Goal: Information Seeking & Learning: Learn about a topic

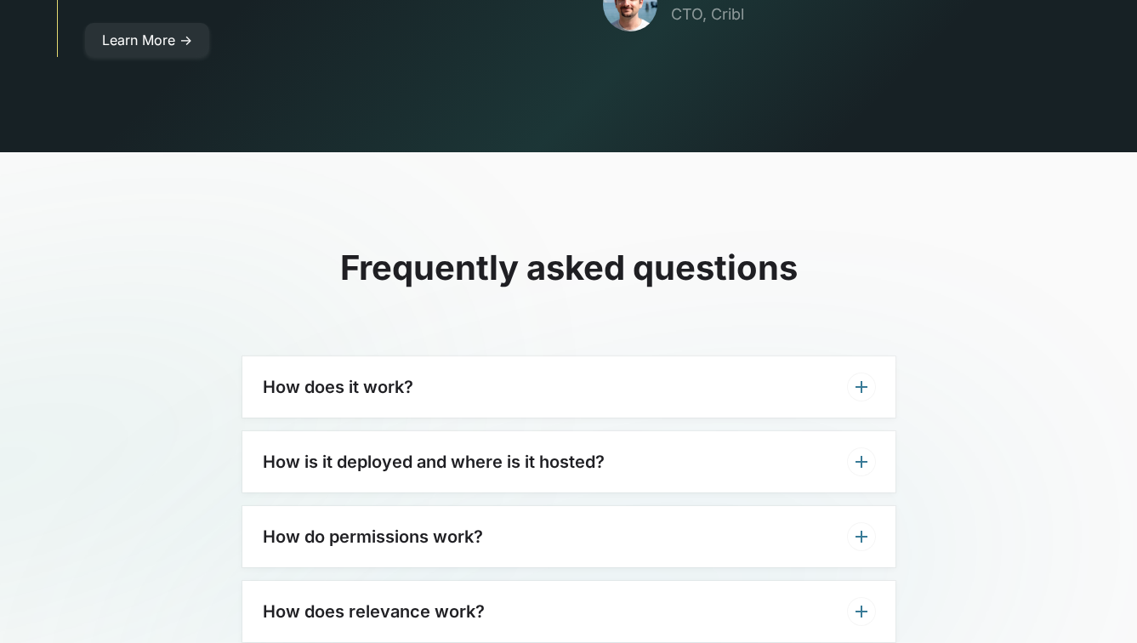
scroll to position [4951, 0]
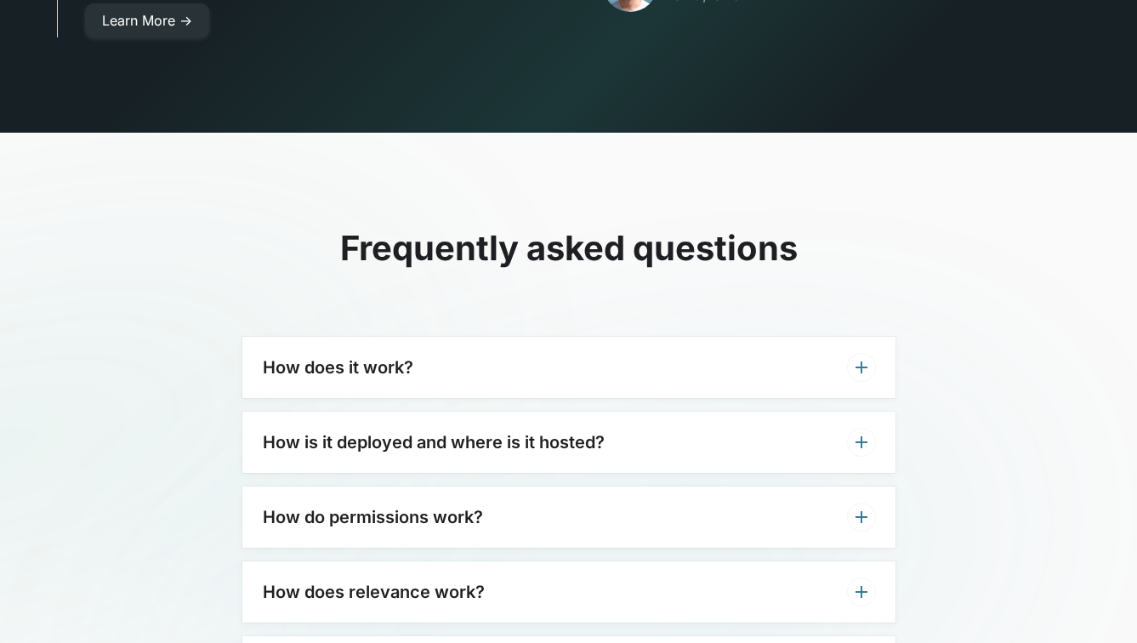
click at [512, 337] on div "How does it work?" at bounding box center [568, 367] width 653 height 61
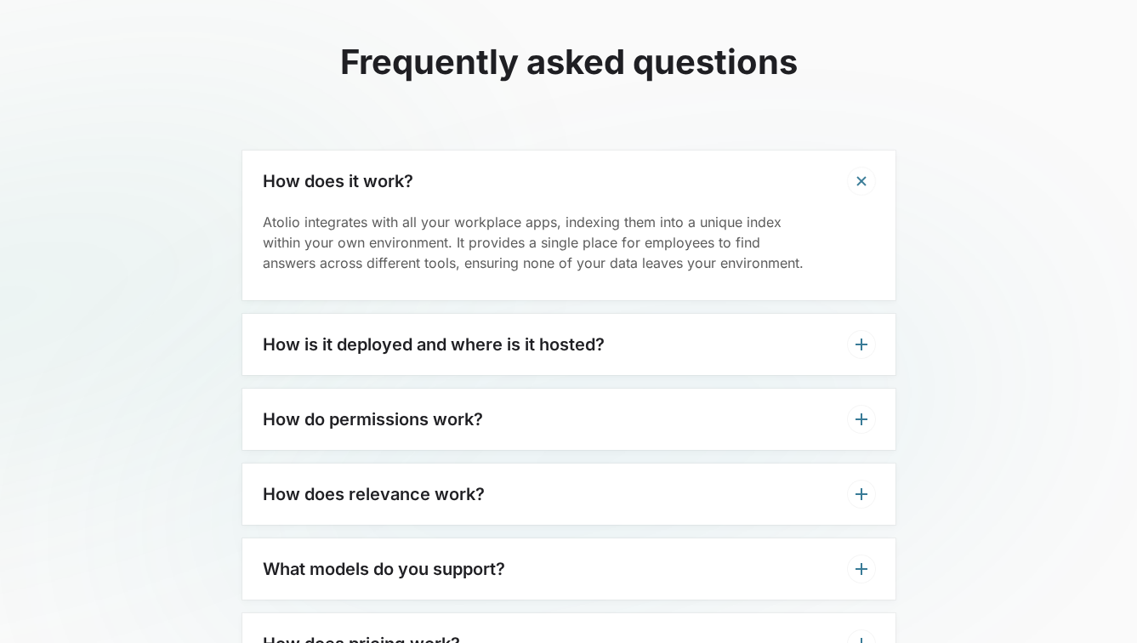
scroll to position [5165, 0]
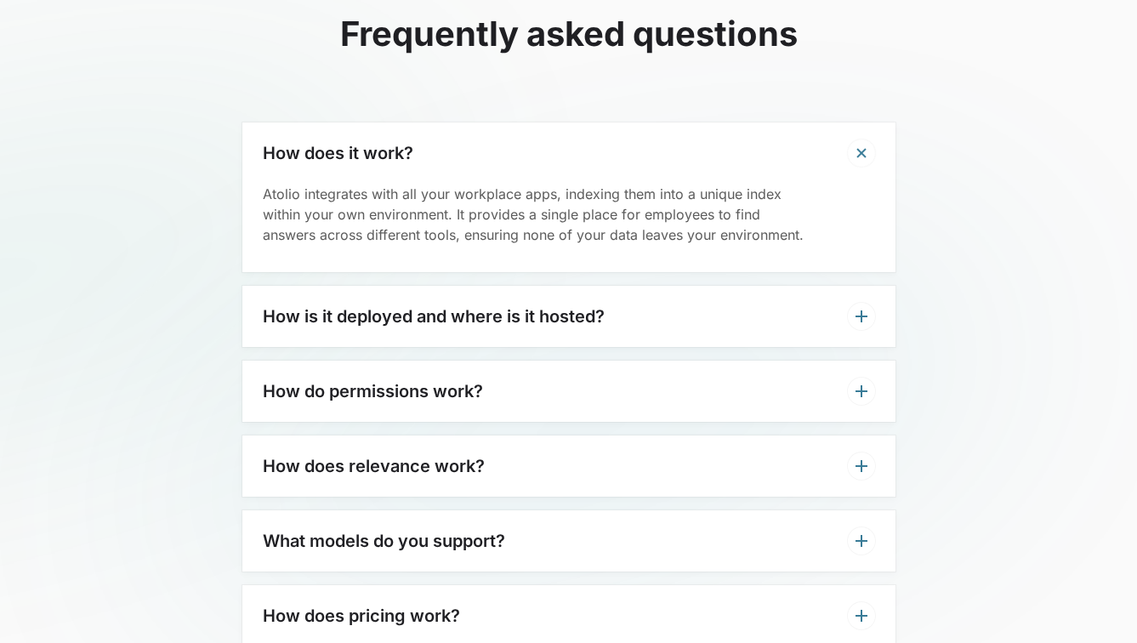
click at [527, 306] on h3 "How is it deployed and where is it hosted?" at bounding box center [434, 316] width 342 height 20
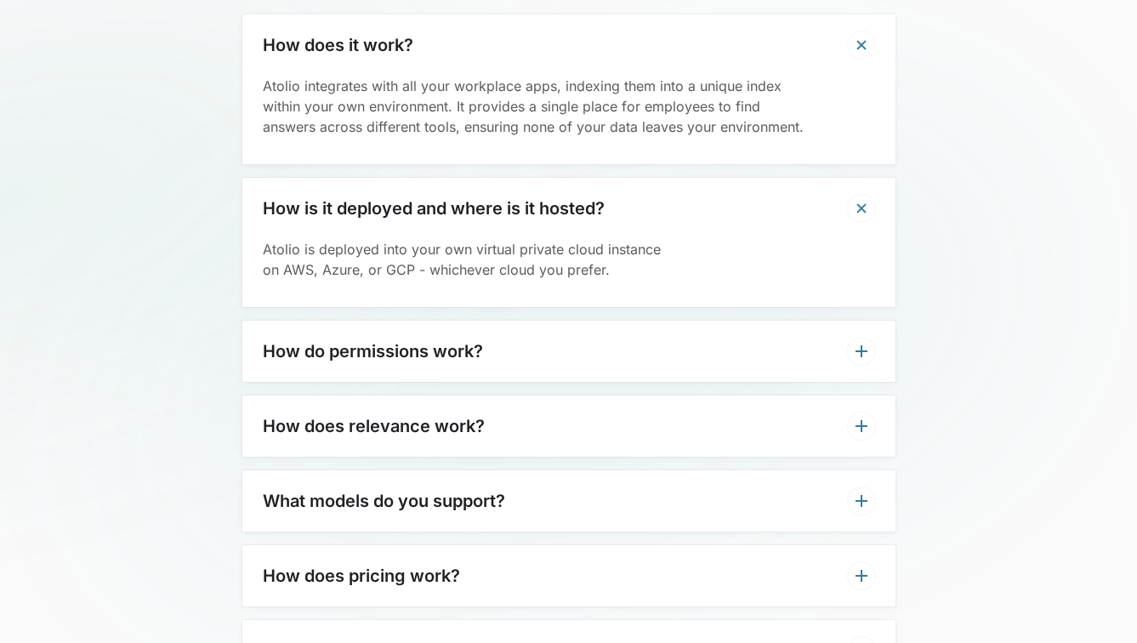
scroll to position [5274, 0]
click at [517, 324] on div "How do permissions work?" at bounding box center [568, 350] width 653 height 61
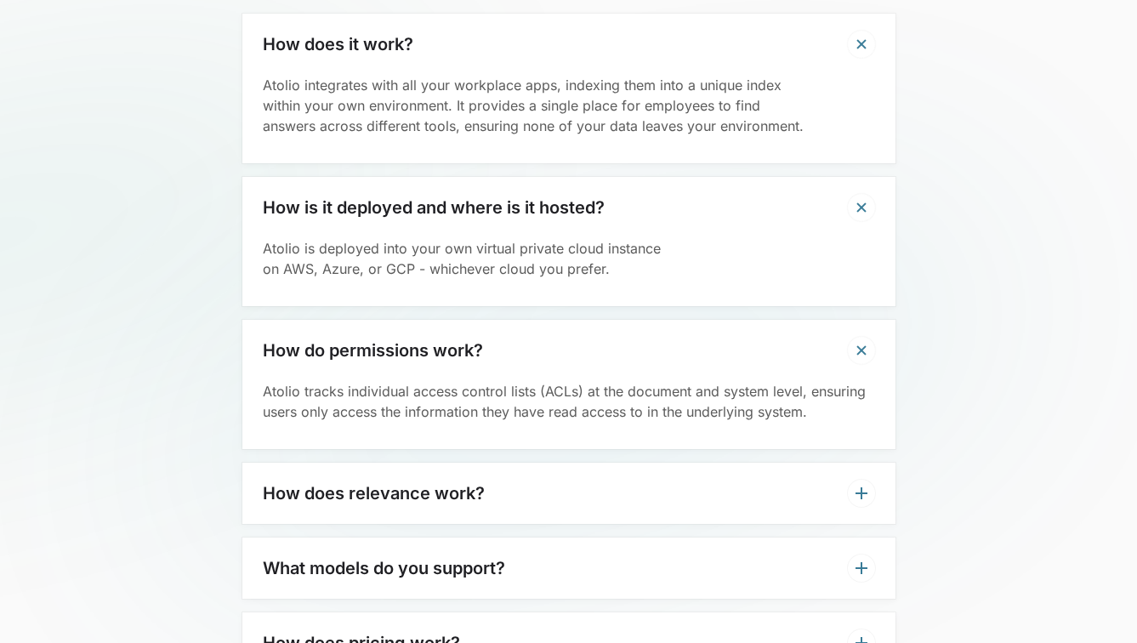
click at [593, 475] on div "How does relevance work?" at bounding box center [568, 493] width 653 height 61
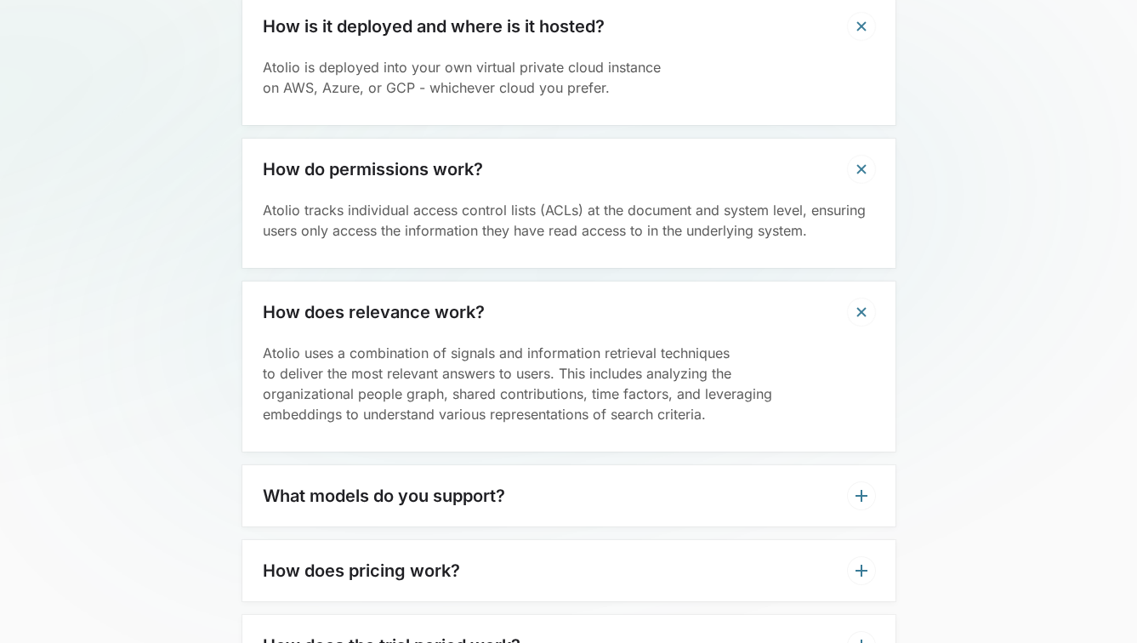
scroll to position [5459, 0]
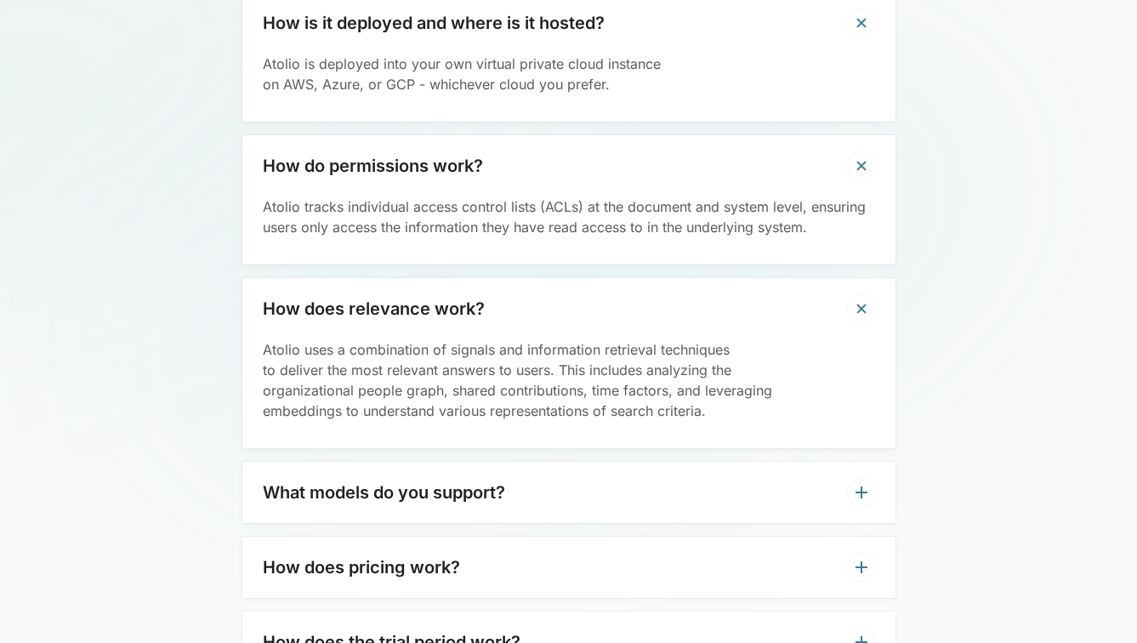
click at [544, 462] on div "What models do you support?" at bounding box center [568, 492] width 653 height 61
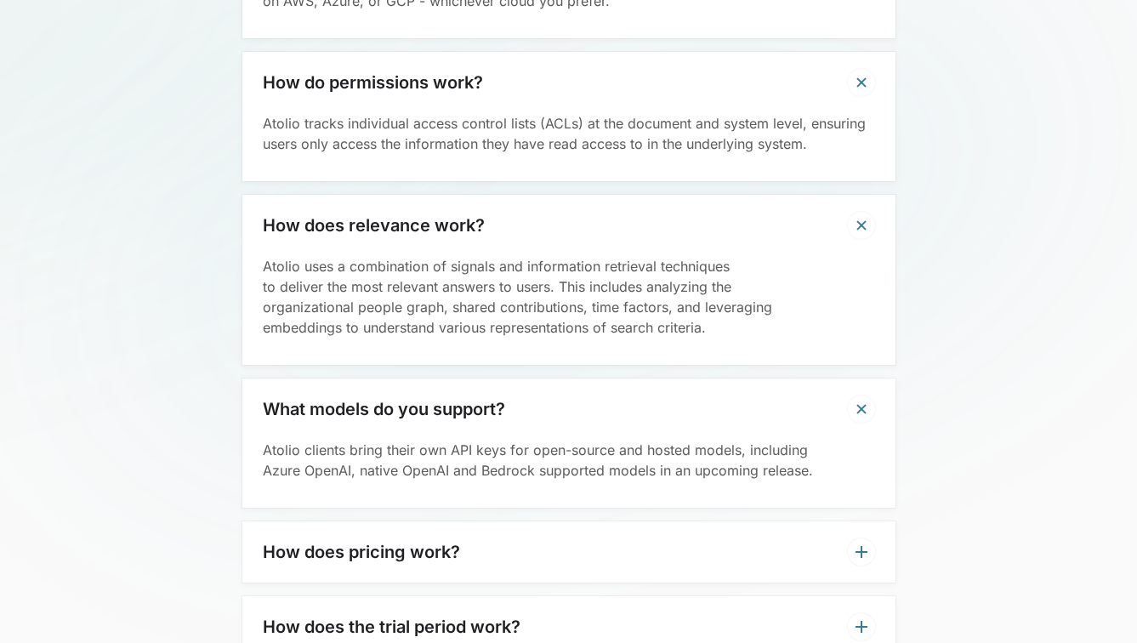
scroll to position [5573, 0]
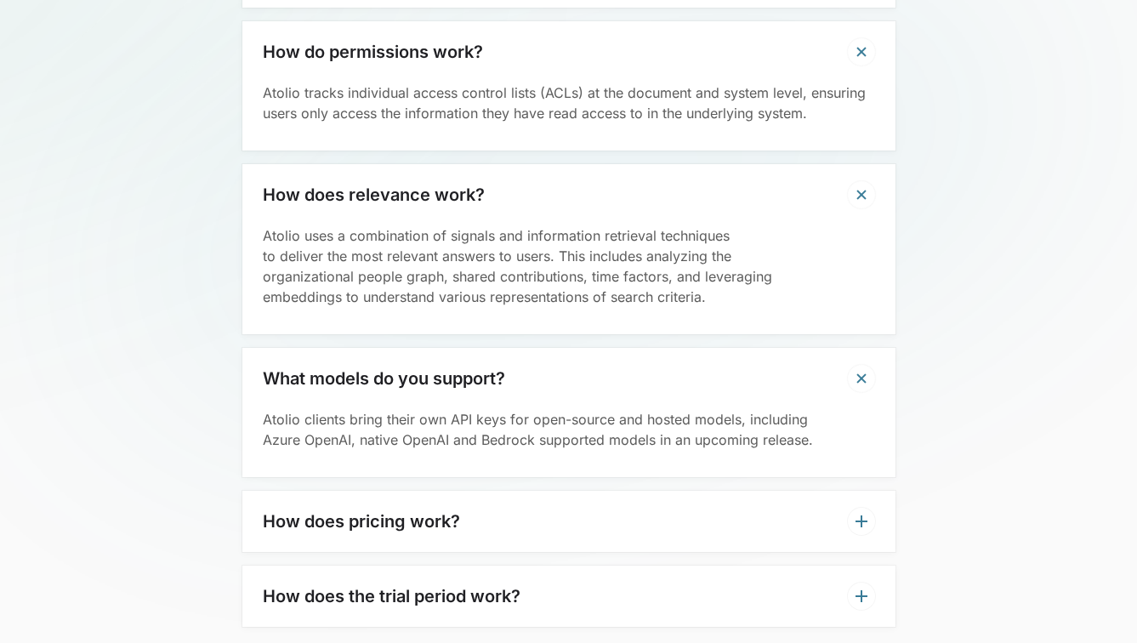
click at [533, 491] on div "How does pricing work?" at bounding box center [568, 521] width 653 height 61
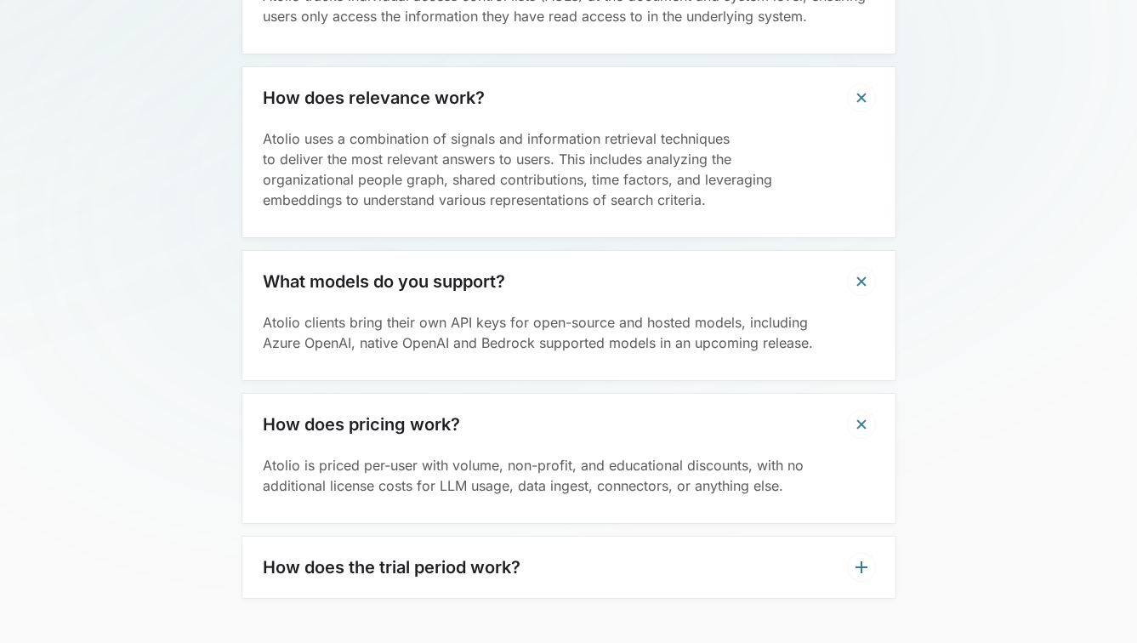
scroll to position [5679, 0]
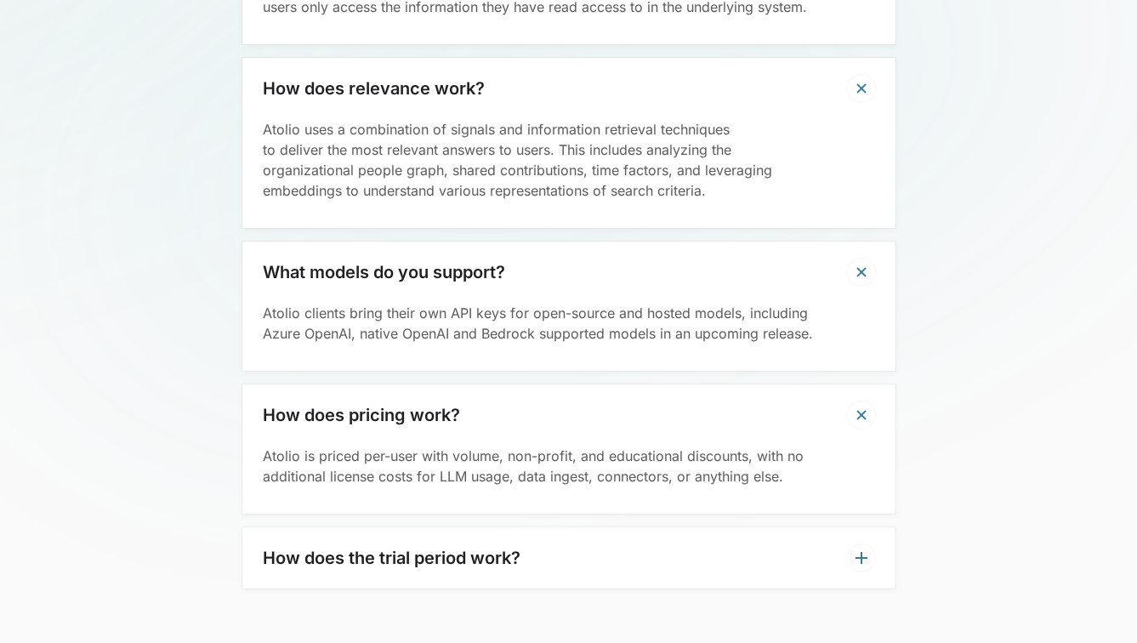
click at [522, 527] on div "How does the trial period work?" at bounding box center [568, 557] width 653 height 61
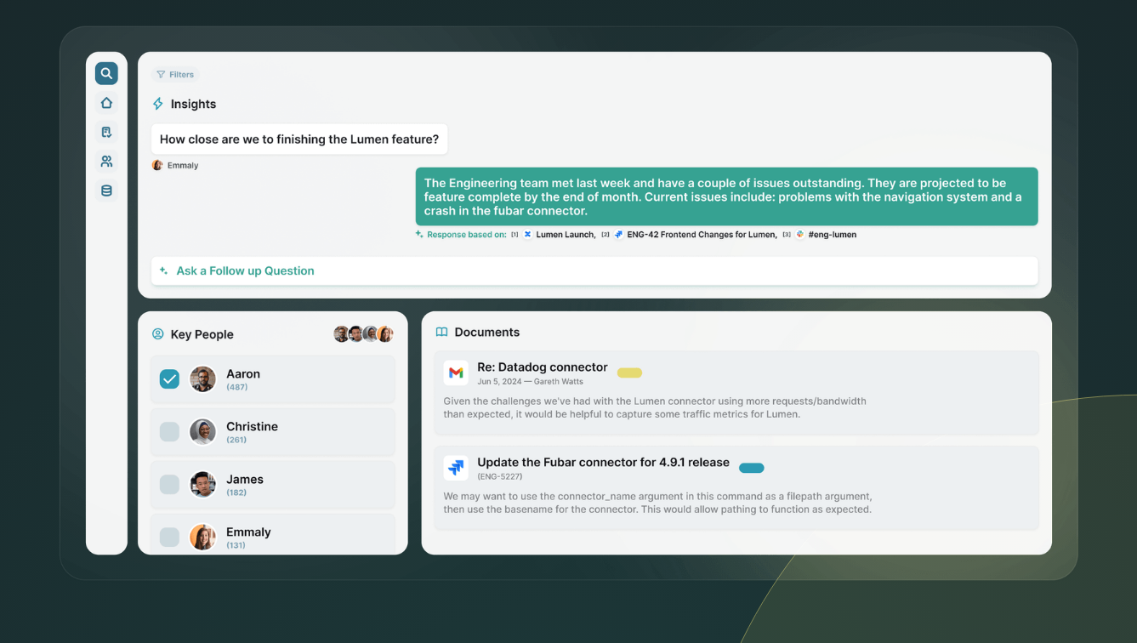
scroll to position [0, 0]
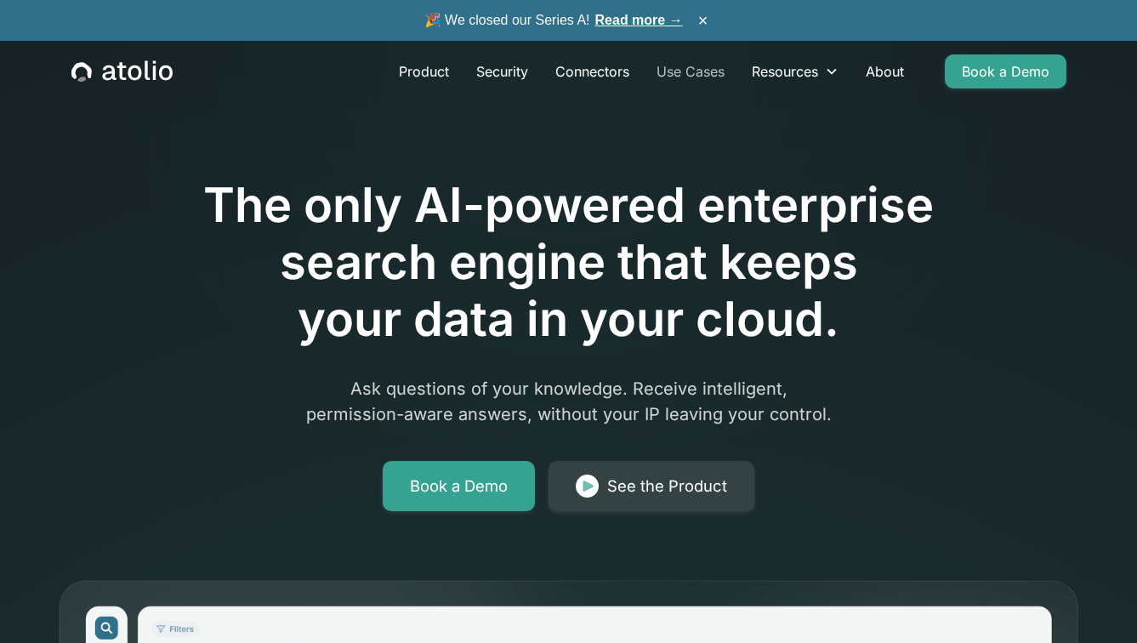
click at [692, 71] on link "Use Cases" at bounding box center [690, 71] width 95 height 34
